Goal: Task Accomplishment & Management: Use online tool/utility

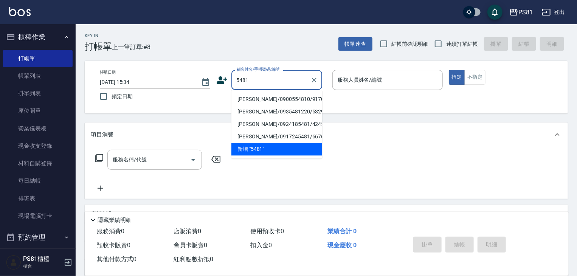
click at [263, 146] on li "新增 "5481"" at bounding box center [276, 149] width 91 height 12
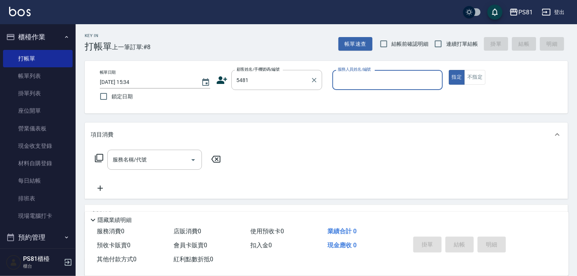
drag, startPoint x: 261, startPoint y: 67, endPoint x: 259, endPoint y: 76, distance: 9.6
click at [261, 68] on label "顧客姓名/手機號碼/編號" at bounding box center [258, 70] width 43 height 6
click at [261, 73] on input "5481" at bounding box center [271, 79] width 73 height 13
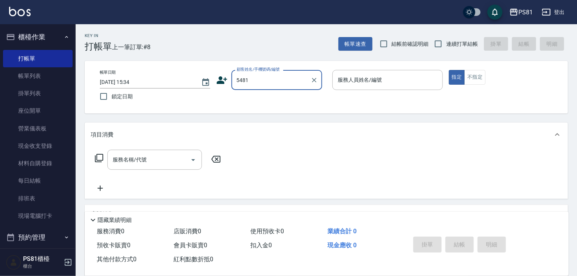
click at [258, 79] on input "5481" at bounding box center [271, 79] width 73 height 13
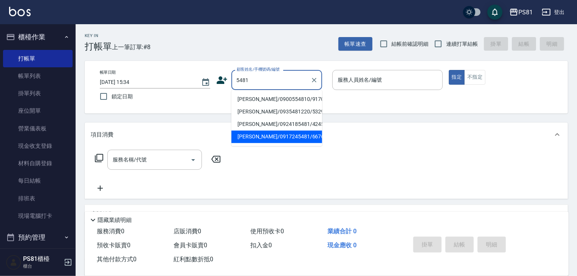
click at [271, 133] on li "[PERSON_NAME]/0917245481/6676" at bounding box center [276, 136] width 91 height 12
type input "[PERSON_NAME]/0917245481/6676"
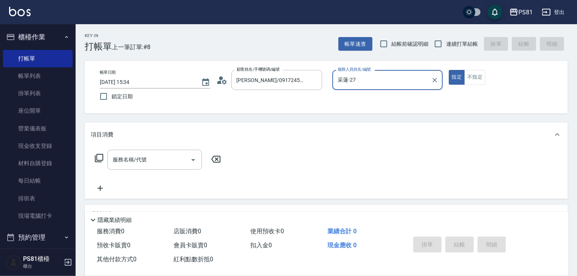
click at [341, 84] on input "采蓮-27" at bounding box center [382, 79] width 92 height 13
drag, startPoint x: 372, startPoint y: 99, endPoint x: 407, endPoint y: 86, distance: 37.7
click at [373, 100] on div "綺綺 -7" at bounding box center [387, 99] width 110 height 12
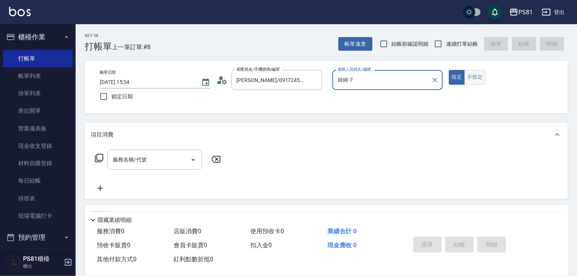
type input "綺綺-7"
click at [472, 81] on button "不指定" at bounding box center [474, 77] width 21 height 15
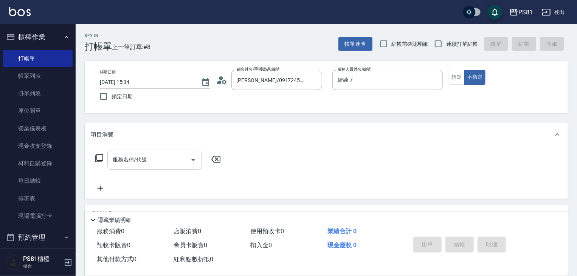
click at [163, 155] on input "服務名稱/代號" at bounding box center [149, 159] width 76 height 13
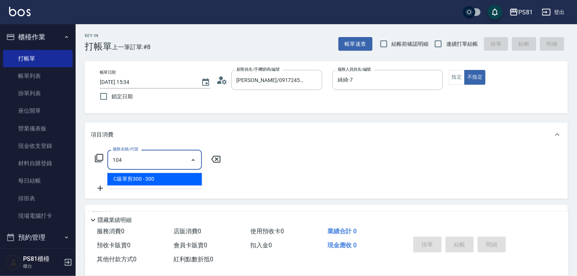
drag, startPoint x: 160, startPoint y: 172, endPoint x: 160, endPoint y: 167, distance: 5.3
click at [160, 168] on body "PS81 登出 櫃檯作業 打帳單 帳單列表 掛單列表 座位開單 營業儀表板 現金收支登錄 材料自購登錄 每日結帳 排班表 現場電腦打卡 預約管理 預約管理 單…" at bounding box center [288, 184] width 577 height 368
click at [160, 166] on div "104 服務名稱/代號" at bounding box center [154, 160] width 95 height 20
click at [160, 166] on input "104" at bounding box center [149, 159] width 76 height 13
click at [161, 180] on span "洗剪350 - 350" at bounding box center [154, 179] width 95 height 12
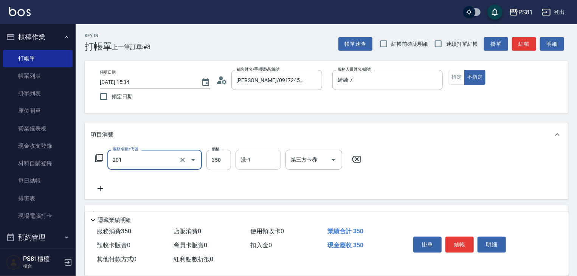
type input "洗剪350(201)"
click at [253, 158] on input "洗-1" at bounding box center [258, 159] width 39 height 13
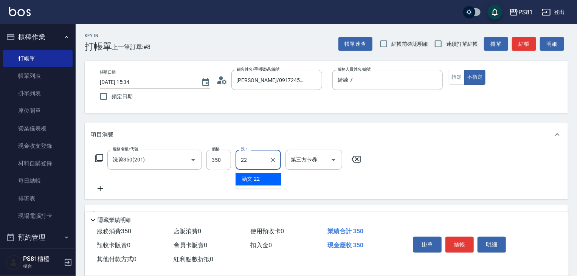
drag, startPoint x: 258, startPoint y: 176, endPoint x: 298, endPoint y: 185, distance: 41.6
click at [258, 176] on span "涵文 -22" at bounding box center [251, 179] width 18 height 8
type input "涵文-22"
click at [458, 241] on button "結帳" at bounding box center [460, 245] width 28 height 16
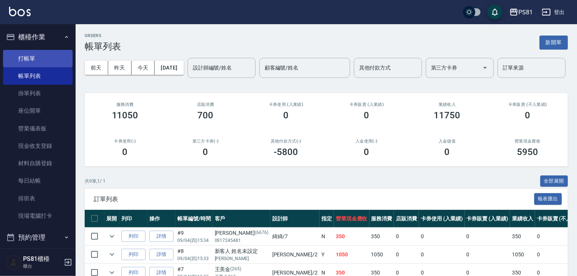
click at [41, 53] on link "打帳單" at bounding box center [38, 58] width 70 height 17
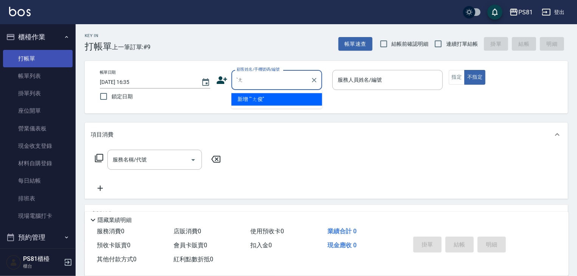
type input "ˋ"
type input "'"
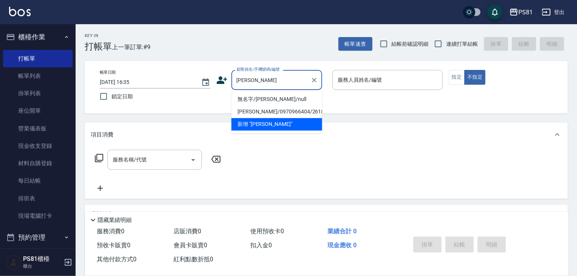
click at [278, 101] on li "無名字/[PERSON_NAME]/null" at bounding box center [276, 99] width 91 height 12
type input "無名字/[PERSON_NAME]/null"
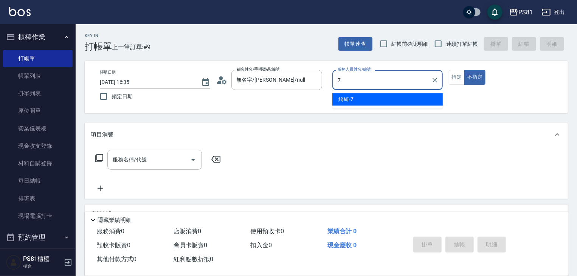
click at [355, 95] on ul "綺綺 -7" at bounding box center [387, 99] width 110 height 19
click at [355, 96] on div "綺綺 -7" at bounding box center [387, 99] width 110 height 12
type input "綺綺-7"
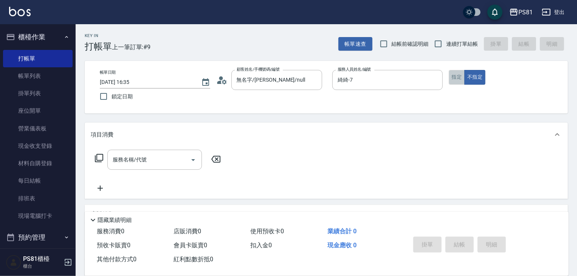
drag, startPoint x: 460, startPoint y: 79, endPoint x: 255, endPoint y: 141, distance: 214.4
click at [460, 79] on button "指定" at bounding box center [457, 77] width 16 height 15
click at [135, 157] on input "服務名稱/代號" at bounding box center [149, 159] width 76 height 13
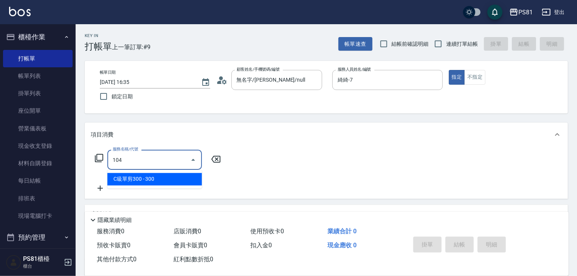
type input "C級單剪300(104)"
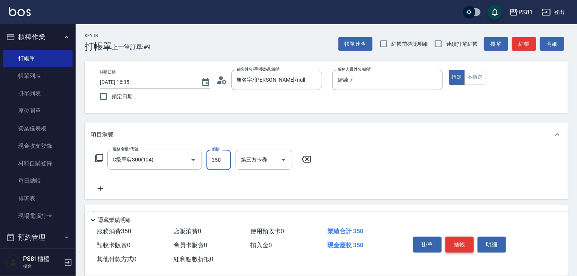
type input "350"
click at [453, 242] on button "結帳" at bounding box center [460, 245] width 28 height 16
